Goal: Find specific page/section: Find specific page/section

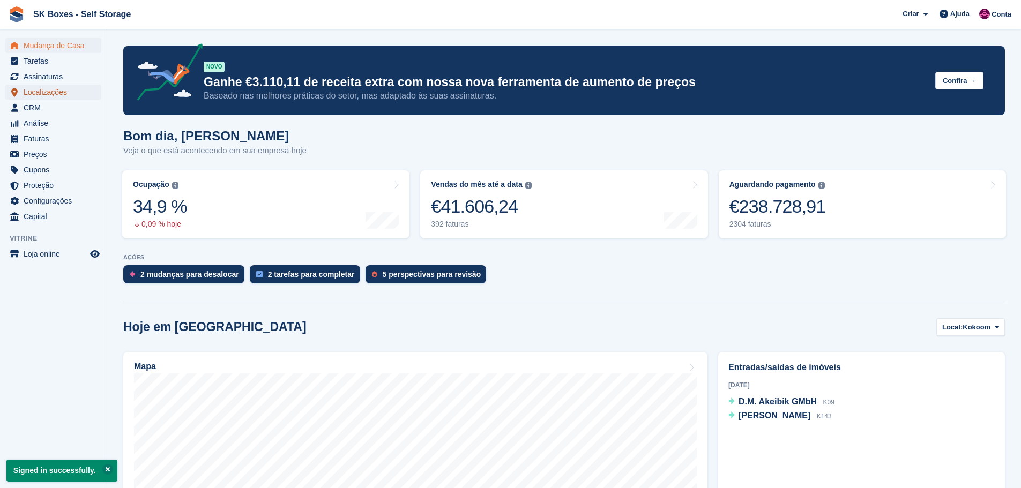
click at [33, 96] on span "Localizações" at bounding box center [56, 92] width 64 height 15
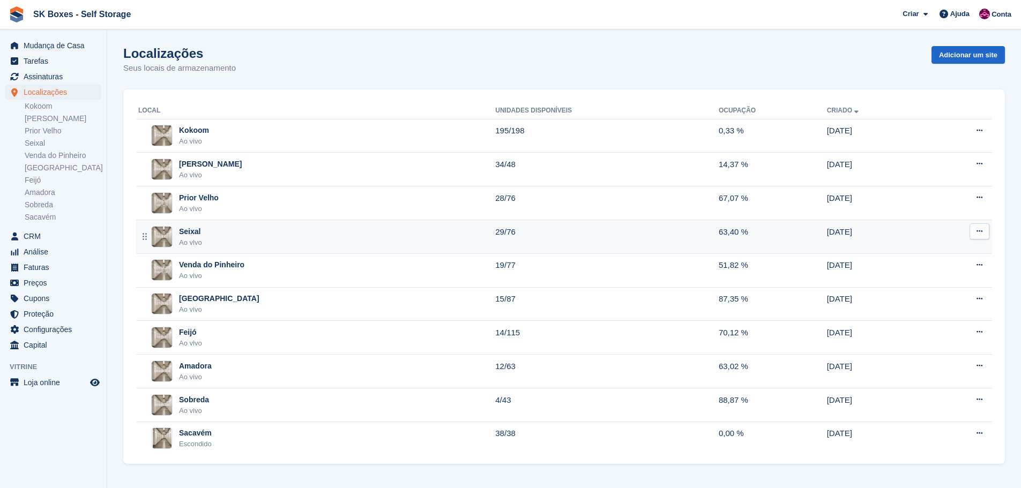
click at [269, 233] on div "Seixal Ao vivo" at bounding box center [316, 237] width 357 height 22
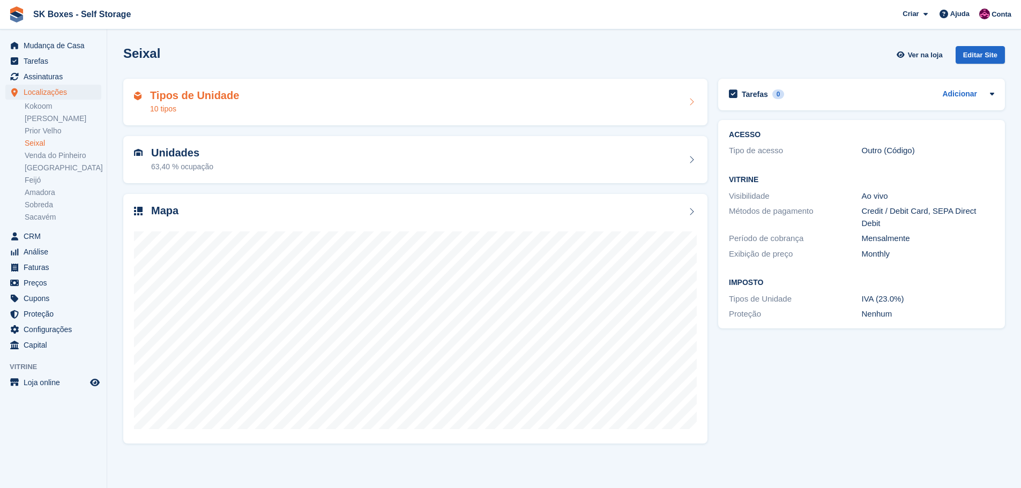
click at [292, 112] on div "Tipos de Unidade 10 tipos" at bounding box center [415, 103] width 563 height 26
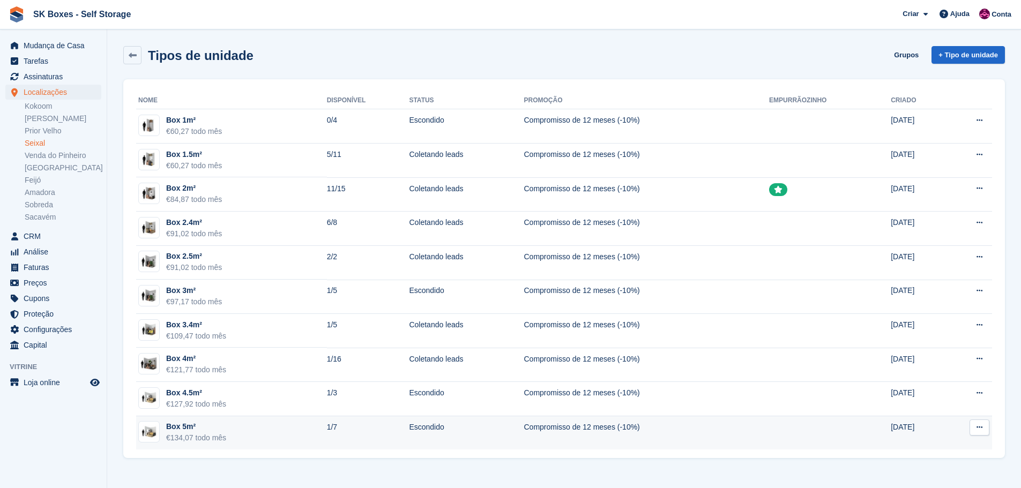
click at [293, 425] on td "Box 5m² €134,07 todo mês" at bounding box center [231, 434] width 191 height 34
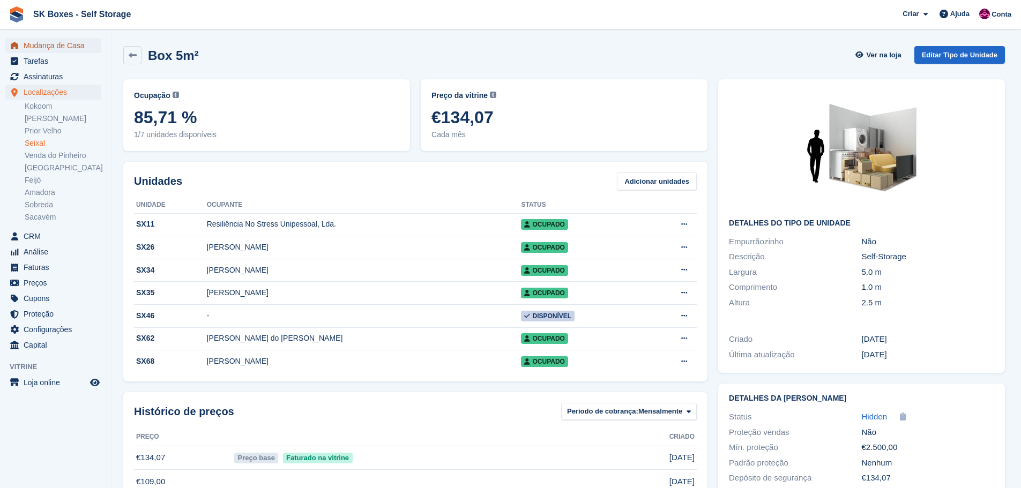
click at [78, 46] on span "Mudança de Casa" at bounding box center [56, 45] width 64 height 15
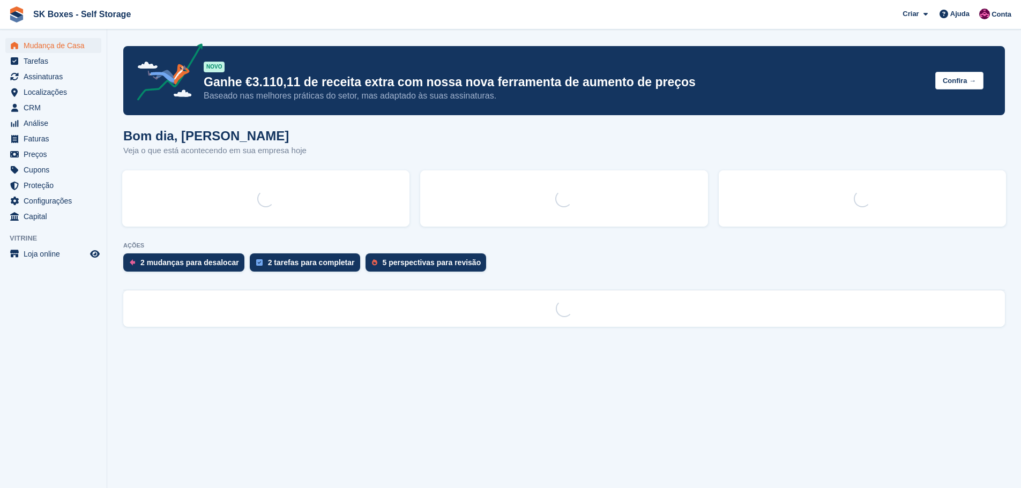
click at [84, 52] on span "Mudança de Casa" at bounding box center [56, 45] width 64 height 15
click at [436, 264] on div "AÇÕES 2 mudanças para desalocar 2 tarefas para completar 5 perspectivas para re…" at bounding box center [564, 259] width 882 height 35
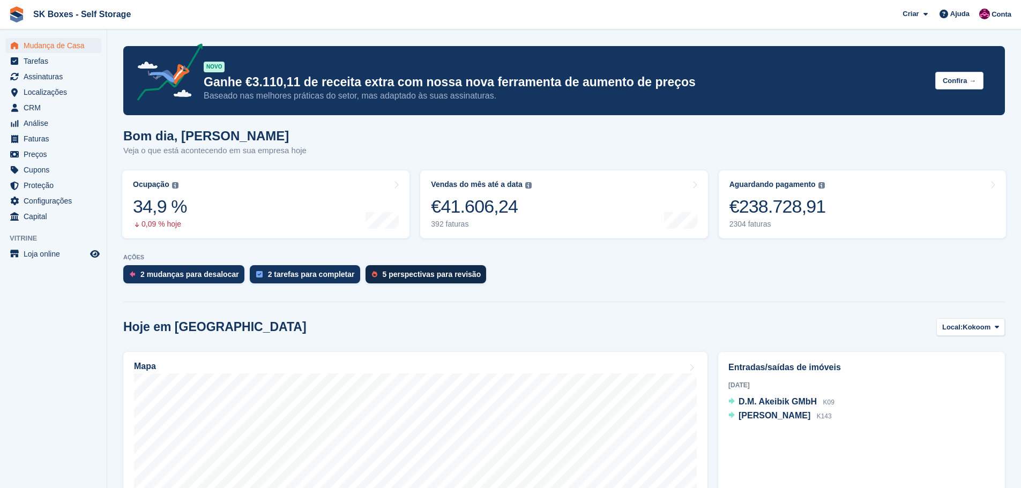
click at [439, 270] on div "5 perspectivas para revisão" at bounding box center [432, 274] width 99 height 9
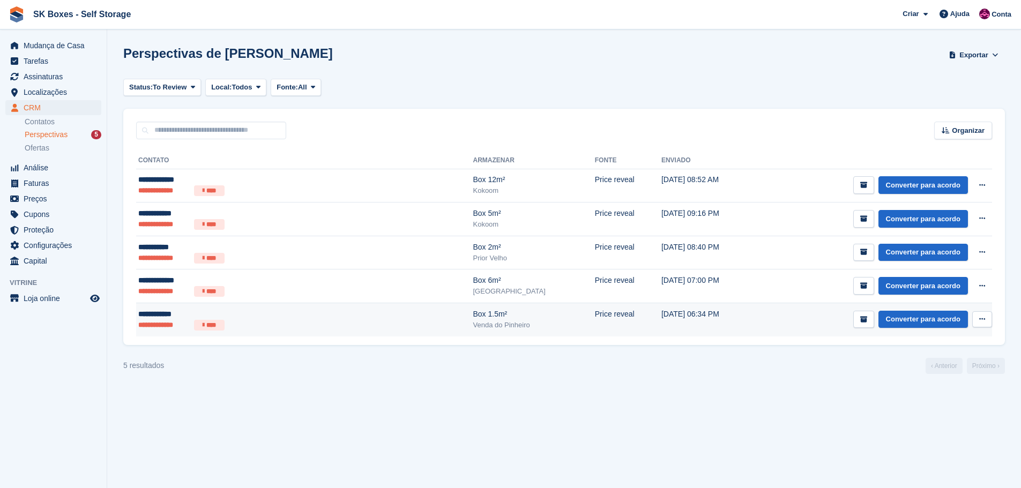
click at [222, 316] on div "**********" at bounding box center [237, 314] width 198 height 11
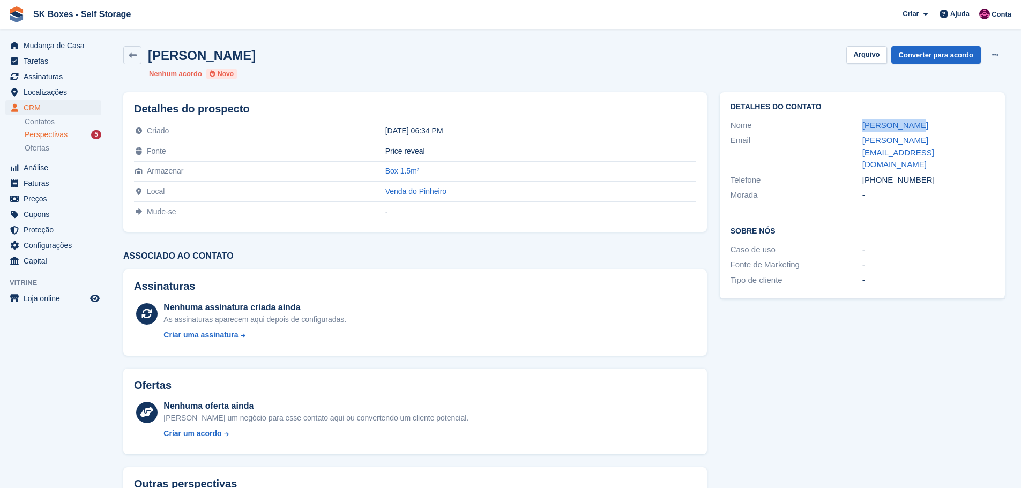
drag, startPoint x: 867, startPoint y: 122, endPoint x: 951, endPoint y: 121, distance: 83.6
click at [951, 121] on div "Nome [PERSON_NAME]" at bounding box center [863, 126] width 264 height 16
copy div "[PERSON_NAME]"
